Goal: Obtain resource: Download file/media

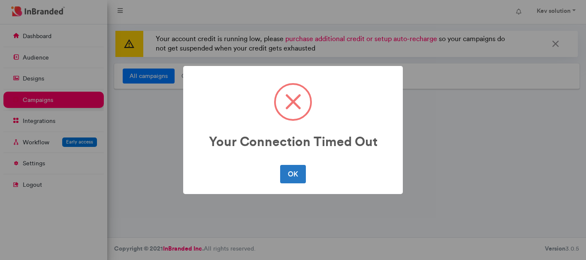
scroll to position [4, 0]
click at [303, 171] on button "OK" at bounding box center [292, 174] width 25 height 18
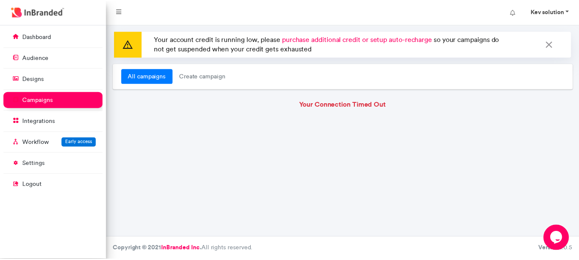
scroll to position [0, 0]
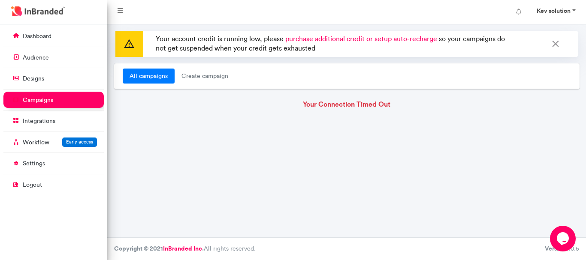
click at [550, 11] on strong "Kev solution" at bounding box center [553, 11] width 34 height 8
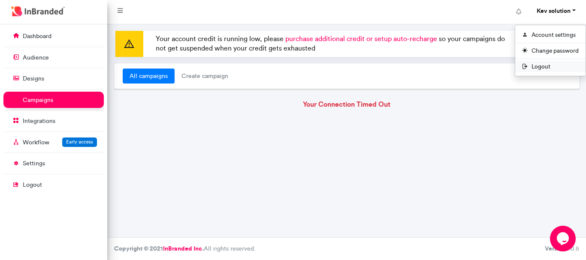
click at [535, 65] on span "Logout" at bounding box center [550, 67] width 70 height 12
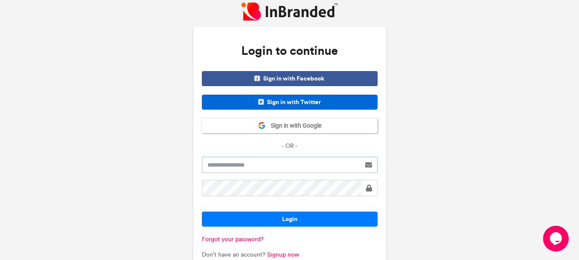
type input "**********"
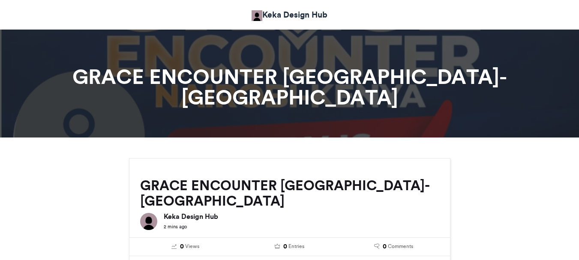
click at [262, 21] on img at bounding box center [257, 15] width 11 height 11
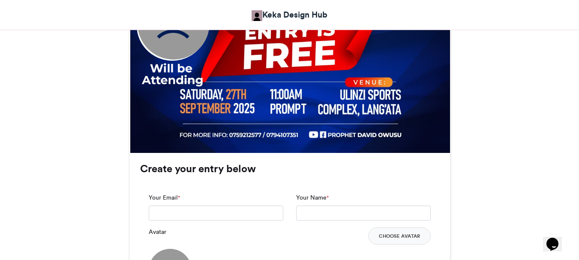
scroll to position [515, 0]
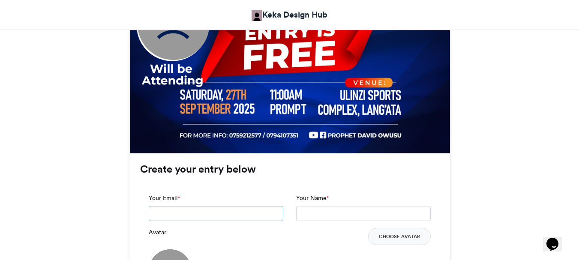
click at [211, 206] on input "Your Email *" at bounding box center [216, 213] width 135 height 15
type input "**********"
click at [328, 206] on input "Your Name *" at bounding box center [363, 213] width 135 height 15
type input "**********"
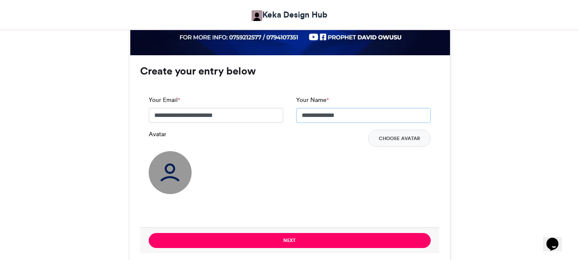
scroll to position [602, 0]
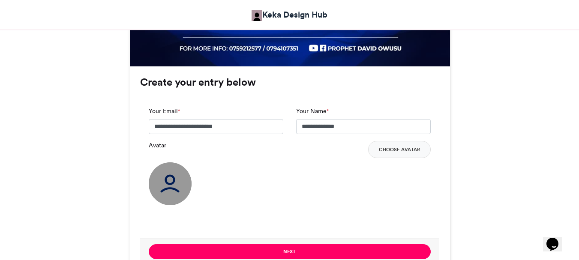
click at [176, 163] on img at bounding box center [170, 184] width 43 height 43
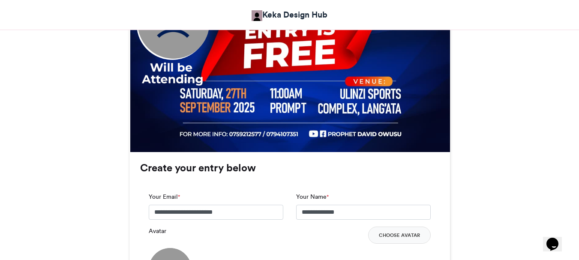
scroll to position [687, 0]
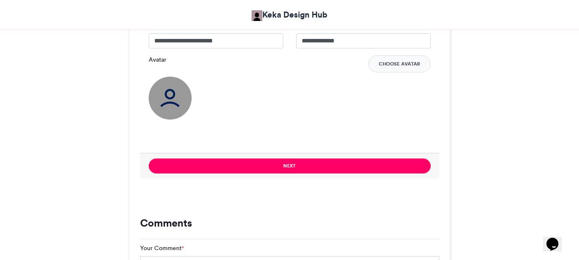
click at [169, 77] on img at bounding box center [170, 98] width 43 height 43
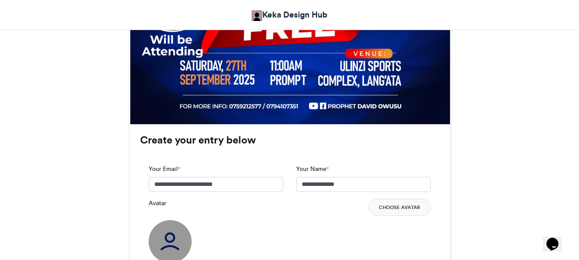
scroll to position [559, 0]
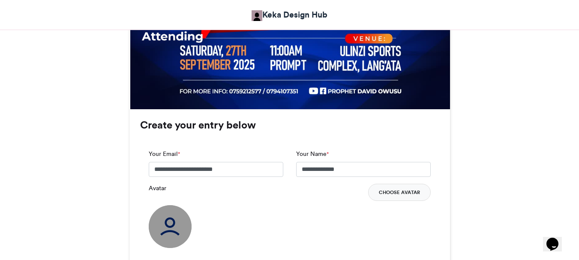
click at [377, 184] on button "Choose Avatar" at bounding box center [399, 192] width 63 height 17
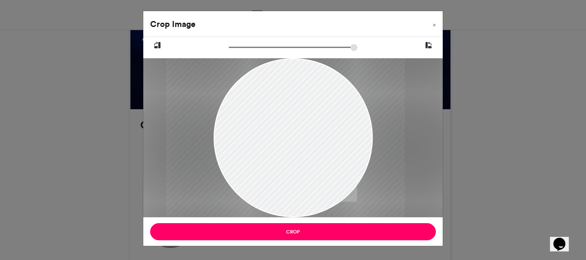
drag, startPoint x: 312, startPoint y: 152, endPoint x: 304, endPoint y: 152, distance: 8.1
click at [304, 152] on div at bounding box center [285, 137] width 239 height 159
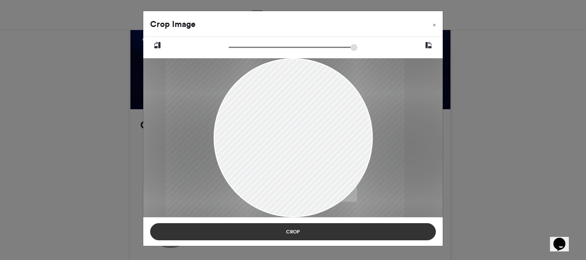
click at [313, 232] on button "Crop" at bounding box center [293, 231] width 286 height 17
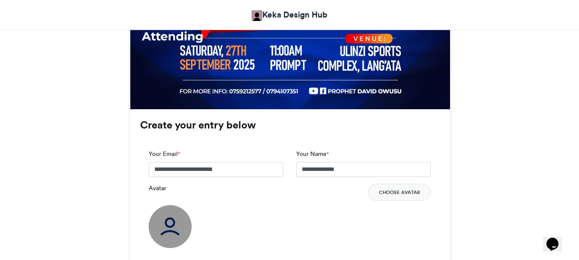
click at [325, 218] on div "**********" at bounding box center [289, 211] width 299 height 141
click at [384, 184] on button "Choose Avatar" at bounding box center [399, 192] width 63 height 17
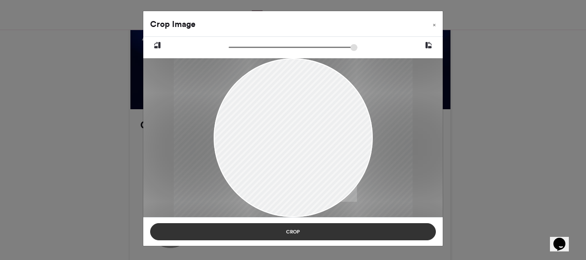
click at [338, 234] on button "Crop" at bounding box center [293, 231] width 286 height 17
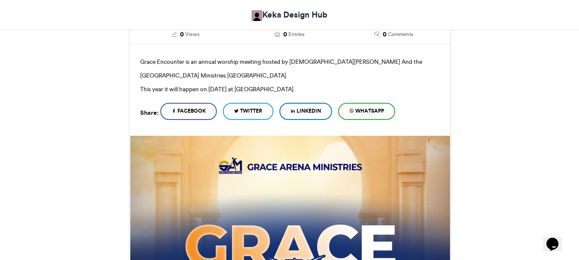
scroll to position [130, 0]
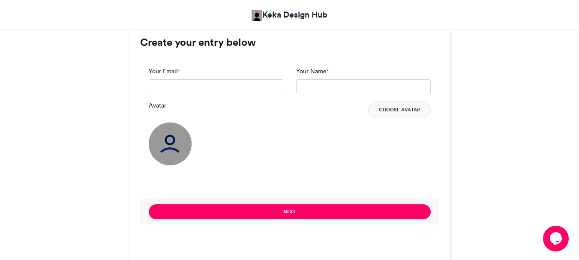
scroll to position [643, 0]
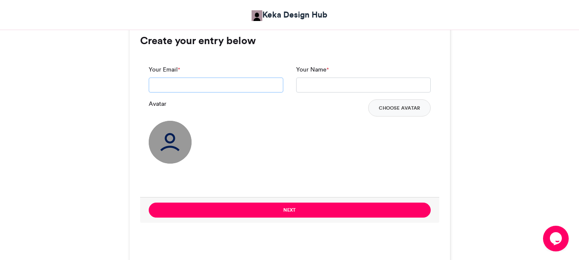
click at [199, 78] on input "Your Email *" at bounding box center [216, 85] width 135 height 15
click at [323, 78] on input "Your Name *" at bounding box center [363, 85] width 135 height 15
click at [253, 78] on input "Your Email *" at bounding box center [216, 85] width 135 height 15
type input "**********"
click at [305, 78] on input "Your Name *" at bounding box center [363, 85] width 135 height 15
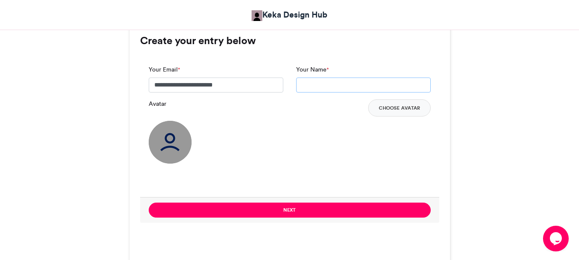
type input "**********"
click at [410, 99] on button "Choose Avatar" at bounding box center [399, 107] width 63 height 17
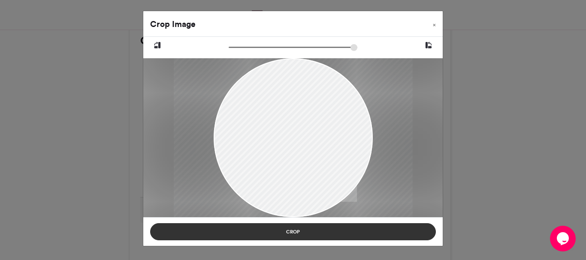
click at [355, 232] on button "Crop" at bounding box center [293, 231] width 286 height 17
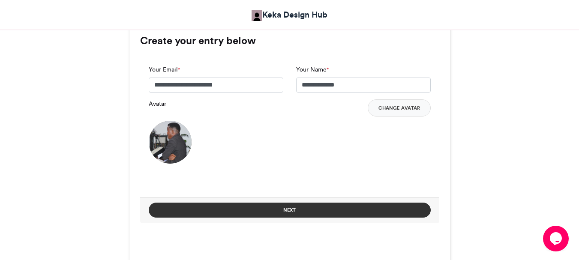
click at [294, 203] on button "Next" at bounding box center [290, 210] width 282 height 15
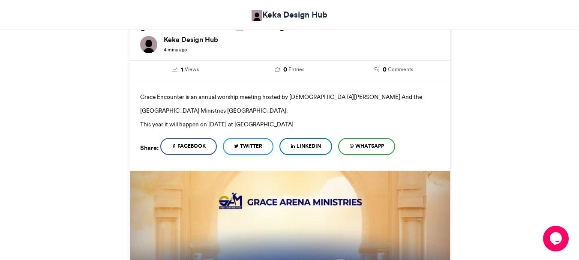
scroll to position [489, 0]
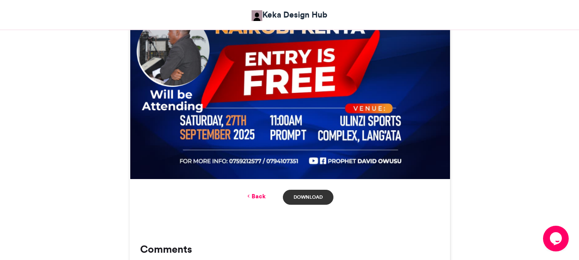
click at [322, 190] on link "Download" at bounding box center [308, 197] width 50 height 15
click at [304, 190] on link "Download" at bounding box center [308, 197] width 50 height 15
